Goal: Check status: Check status

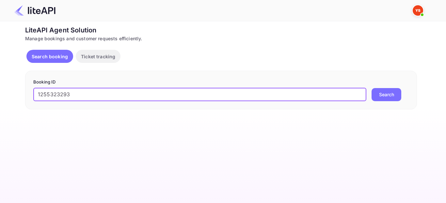
click at [385, 94] on button "Search" at bounding box center [387, 94] width 30 height 13
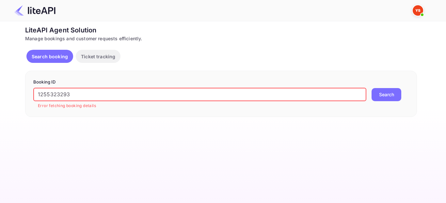
drag, startPoint x: 80, startPoint y: 96, endPoint x: 22, endPoint y: 93, distance: 58.9
click at [22, 93] on div "Ticket Affiliate URL [URL][DOMAIN_NAME] Business partner name Nuitee Travel Cus…" at bounding box center [221, 71] width 427 height 92
paste input "890138"
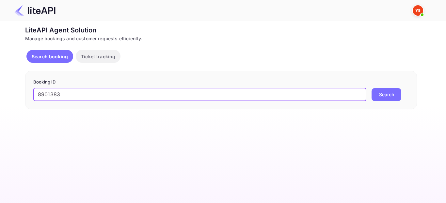
type input "8901383"
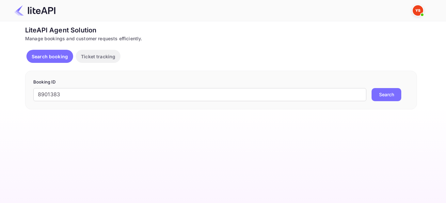
click at [385, 97] on button "Search" at bounding box center [387, 94] width 30 height 13
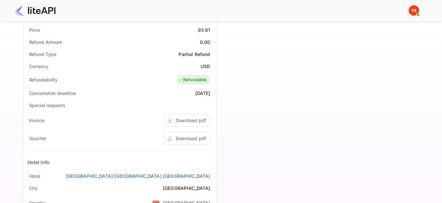
scroll to position [229, 0]
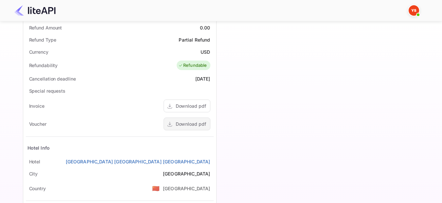
click at [191, 122] on div "Download pdf" at bounding box center [191, 123] width 30 height 7
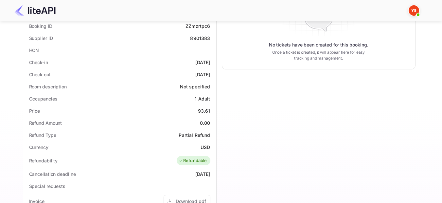
scroll to position [0, 0]
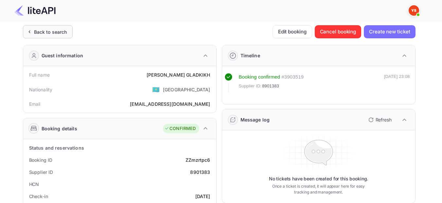
click at [65, 32] on div "Back to search" at bounding box center [50, 31] width 33 height 7
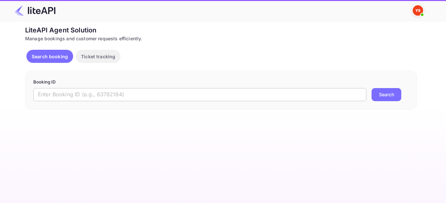
click at [99, 97] on input "text" at bounding box center [199, 94] width 333 height 13
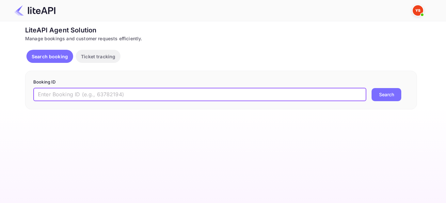
paste input "9057377"
type input "9057377"
click at [389, 99] on button "Search" at bounding box center [387, 94] width 30 height 13
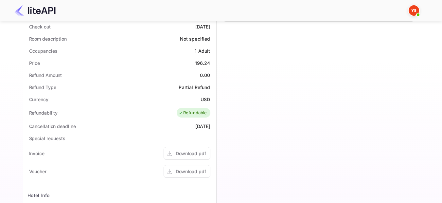
scroll to position [196, 0]
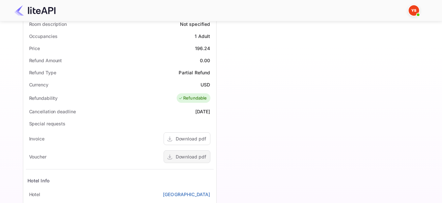
click at [177, 156] on div "Download pdf" at bounding box center [191, 156] width 30 height 7
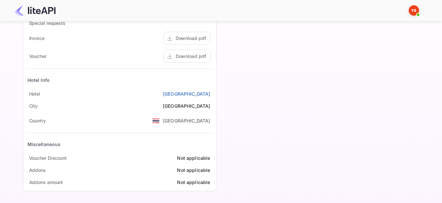
scroll to position [297, 0]
click at [186, 42] on div "Download pdf" at bounding box center [186, 37] width 47 height 13
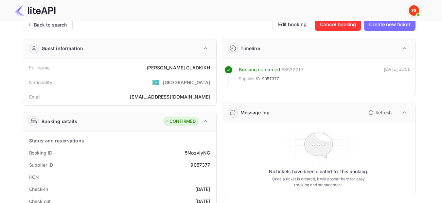
scroll to position [0, 0]
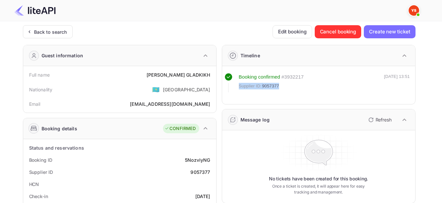
drag, startPoint x: 279, startPoint y: 85, endPoint x: 239, endPoint y: 86, distance: 40.5
click at [239, 86] on div "Supplier ID: 9057377" at bounding box center [271, 86] width 65 height 7
copy div "Supplier ID: 9057377"
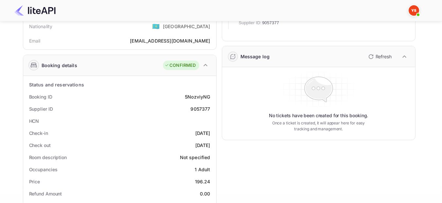
scroll to position [65, 0]
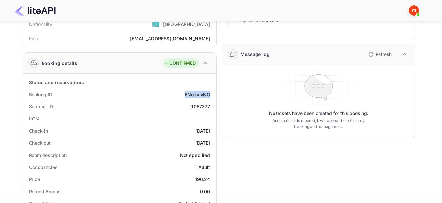
drag, startPoint x: 209, startPoint y: 94, endPoint x: 184, endPoint y: 93, distance: 24.8
click at [184, 93] on div "Booking ID 5NozviyNG" at bounding box center [120, 94] width 188 height 12
copy div "5NozviyNG"
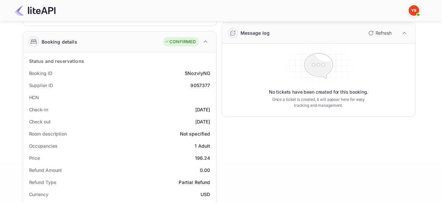
scroll to position [98, 0]
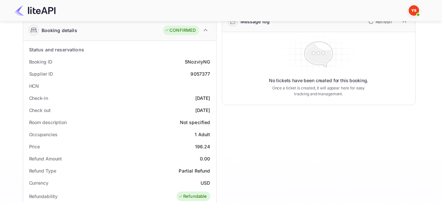
drag, startPoint x: 212, startPoint y: 99, endPoint x: 184, endPoint y: 98, distance: 28.4
click at [184, 98] on div "Check-in [DATE]" at bounding box center [120, 98] width 188 height 12
copy div "[DATE]"
drag, startPoint x: 210, startPoint y: 110, endPoint x: 181, endPoint y: 110, distance: 28.8
click at [181, 110] on div "Check out [DATE]" at bounding box center [120, 110] width 188 height 12
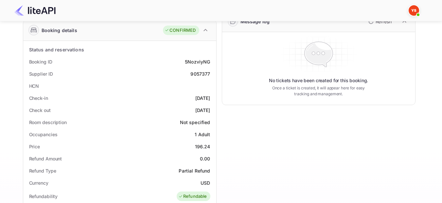
copy div "[DATE]"
drag, startPoint x: 210, startPoint y: 133, endPoint x: 194, endPoint y: 134, distance: 15.4
click at [194, 134] on div "Occupancies 1 Adult" at bounding box center [120, 134] width 188 height 12
copy div "1 Adult"
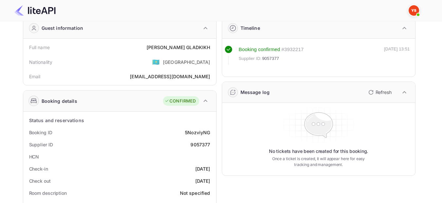
scroll to position [0, 0]
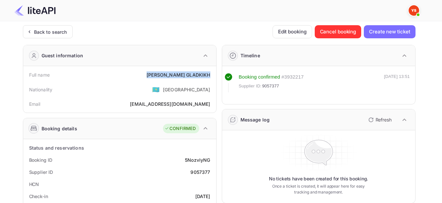
drag, startPoint x: 171, startPoint y: 76, endPoint x: 209, endPoint y: 73, distance: 38.0
click at [209, 73] on div "Full name [PERSON_NAME]" at bounding box center [120, 75] width 188 height 12
copy div "[PERSON_NAME]"
click at [36, 33] on div "Back to search" at bounding box center [50, 31] width 33 height 7
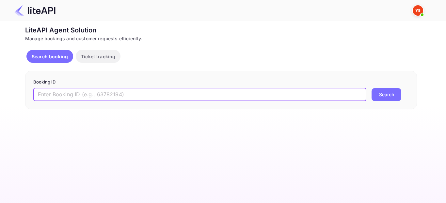
click at [156, 95] on input "text" at bounding box center [199, 94] width 333 height 13
paste input "8901383"
type input "8901383"
click at [383, 92] on button "Search" at bounding box center [387, 94] width 30 height 13
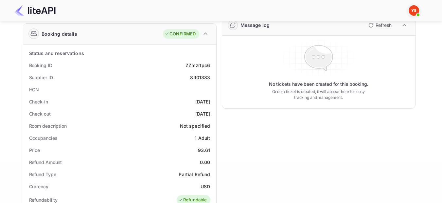
scroll to position [98, 0]
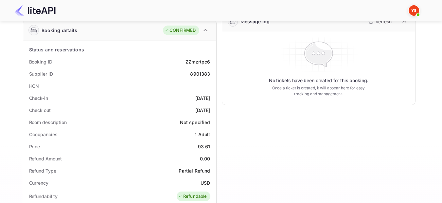
drag, startPoint x: 210, startPoint y: 98, endPoint x: 184, endPoint y: 97, distance: 26.5
click at [184, 97] on div "Check-in [DATE]" at bounding box center [120, 98] width 188 height 12
copy div "[DATE]"
drag, startPoint x: 212, startPoint y: 108, endPoint x: 184, endPoint y: 110, distance: 28.5
click at [184, 110] on div "Check out [DATE]" at bounding box center [120, 110] width 188 height 12
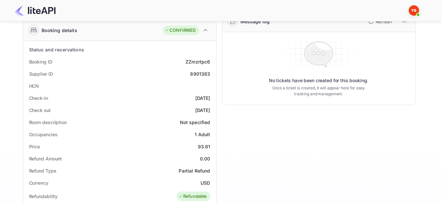
copy div "[DATE]"
drag, startPoint x: 210, startPoint y: 62, endPoint x: 186, endPoint y: 61, distance: 24.9
click at [186, 61] on div "Booking ID ZZmzrtpc6" at bounding box center [120, 62] width 188 height 12
copy div "ZZmzrtpc6"
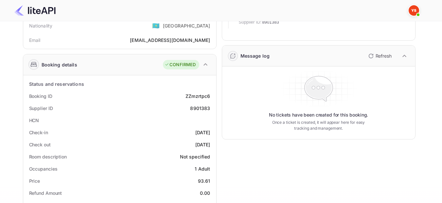
scroll to position [0, 0]
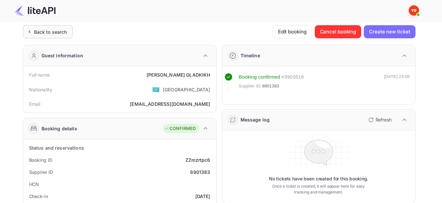
click at [50, 34] on div "Back to search" at bounding box center [50, 31] width 33 height 7
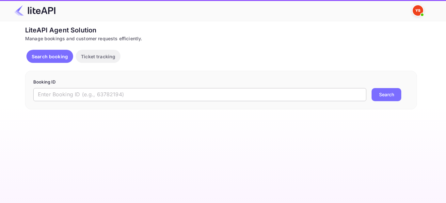
click at [142, 96] on input "text" at bounding box center [199, 94] width 333 height 13
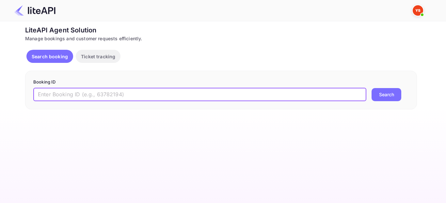
paste input "8901731"
type input "8901731"
click at [378, 99] on button "Search" at bounding box center [387, 94] width 30 height 13
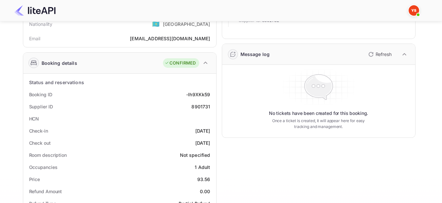
scroll to position [98, 0]
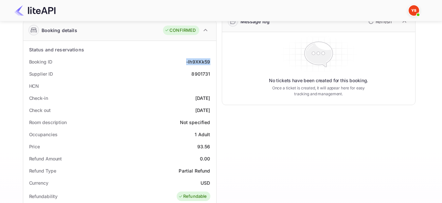
drag, startPoint x: 210, startPoint y: 63, endPoint x: 183, endPoint y: 61, distance: 27.2
click at [183, 61] on div "Booking ID -lh9XKk59" at bounding box center [120, 62] width 188 height 12
copy div "-lh9XKk59"
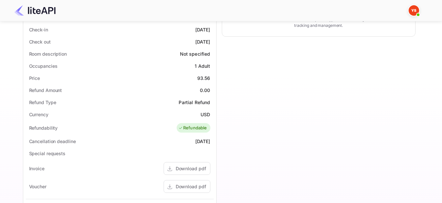
scroll to position [101, 0]
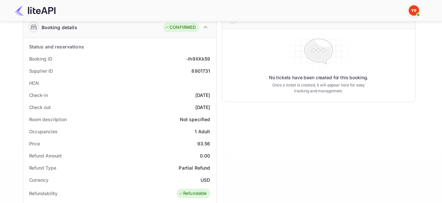
drag, startPoint x: 210, startPoint y: 93, endPoint x: 184, endPoint y: 96, distance: 25.7
click at [195, 96] on div "[DATE]" at bounding box center [202, 95] width 15 height 7
drag, startPoint x: 211, startPoint y: 107, endPoint x: 182, endPoint y: 109, distance: 28.8
click at [182, 109] on div "Check out [DATE]" at bounding box center [120, 107] width 188 height 12
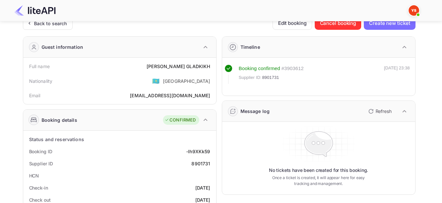
scroll to position [3, 0]
